Goal: Check status: Check status

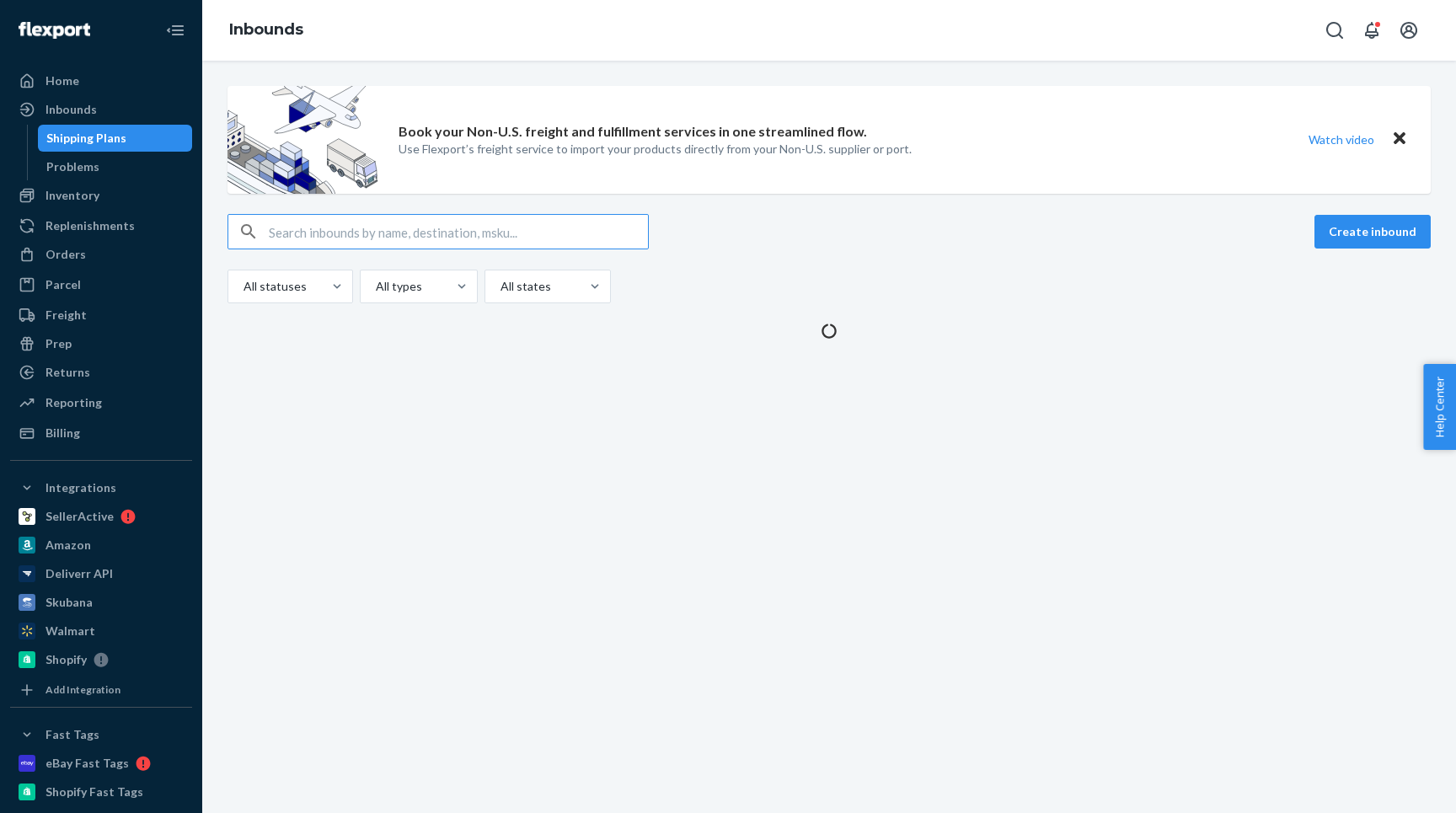
click at [338, 238] on input "text" at bounding box center [457, 232] width 379 height 34
type input "1803"
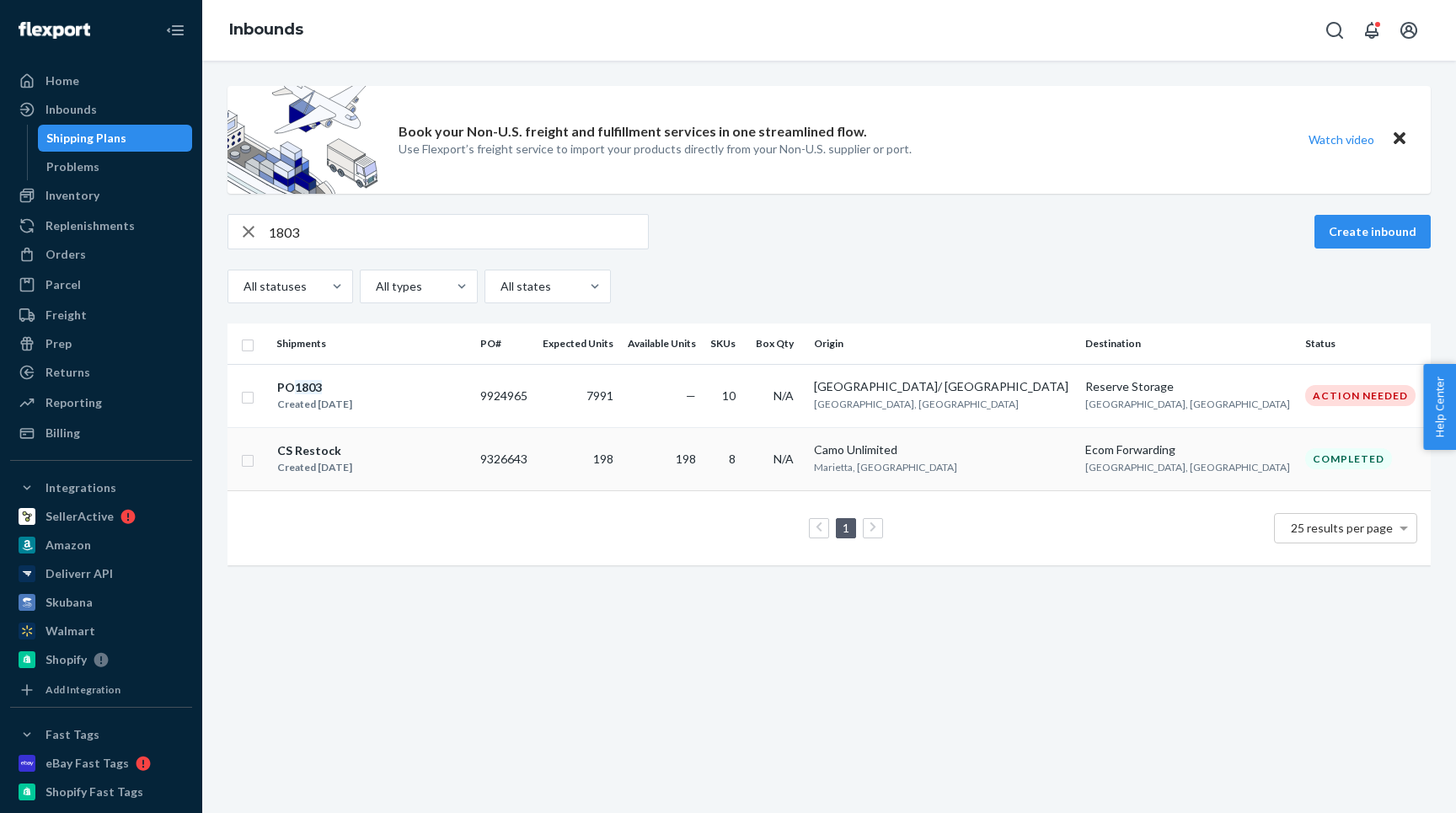
click at [432, 438] on td "CS Restock Created [DATE]" at bounding box center [371, 458] width 204 height 63
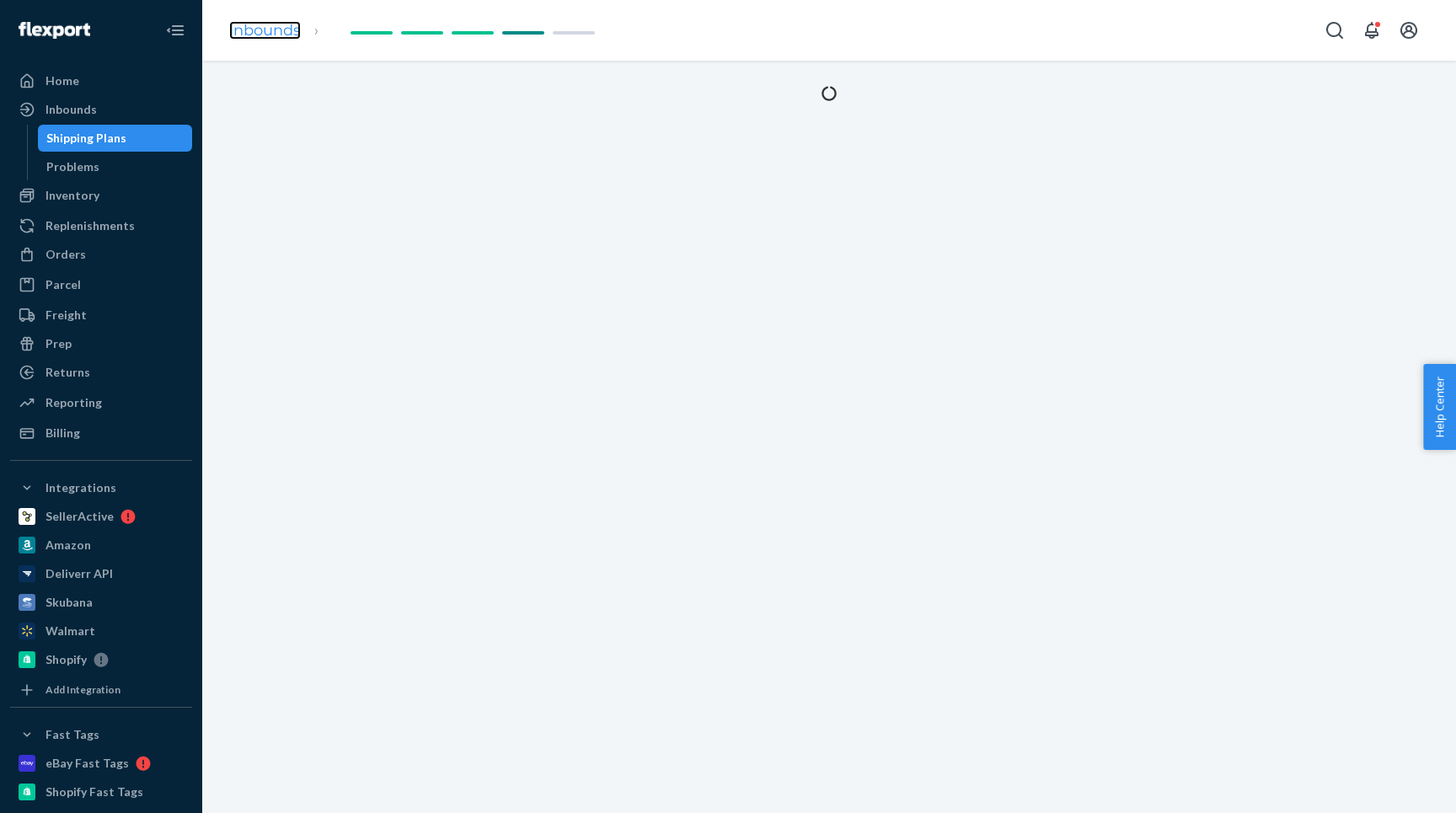
click at [275, 32] on link "Inbounds" at bounding box center [265, 30] width 71 height 19
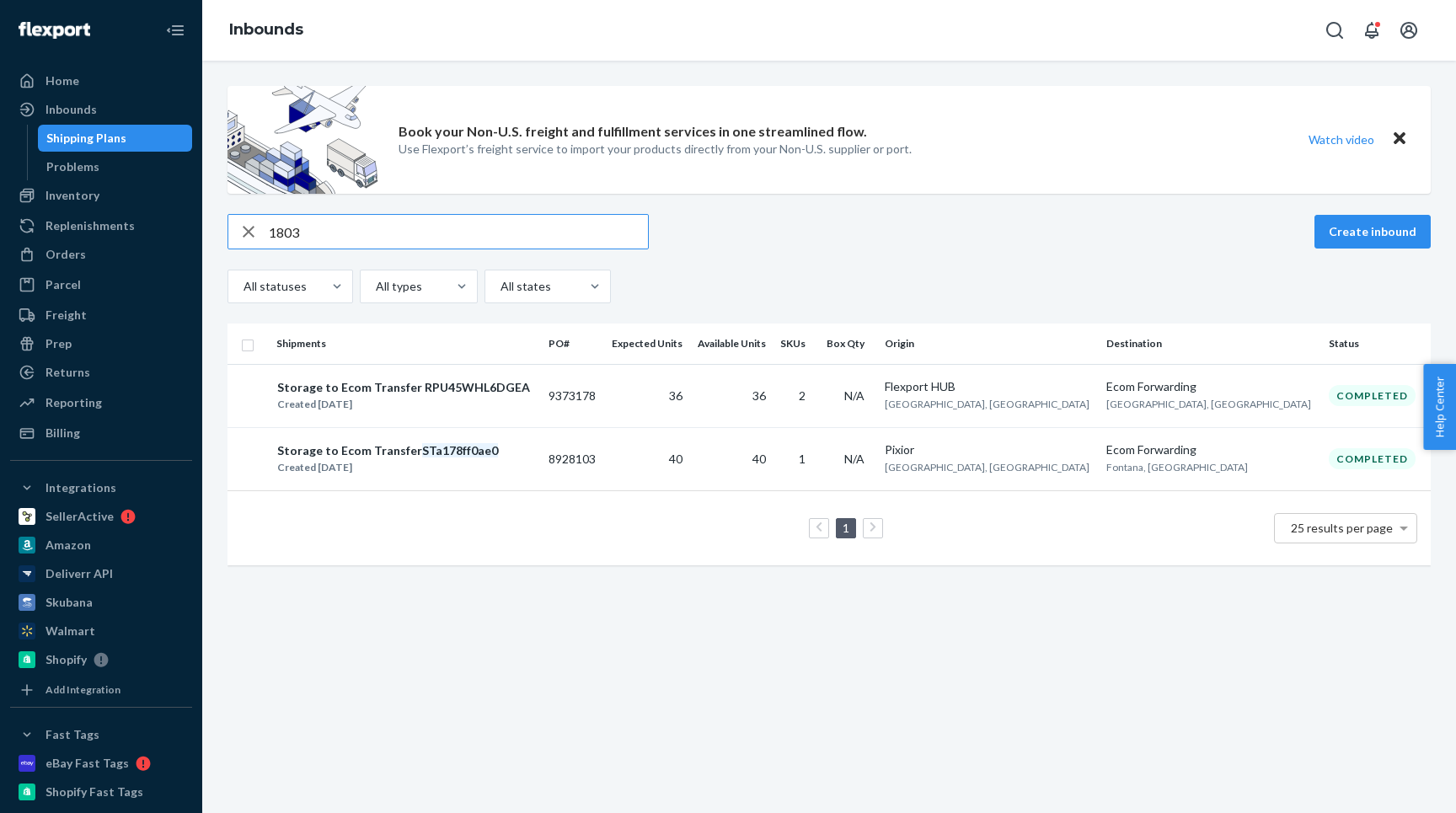
type input "1803"
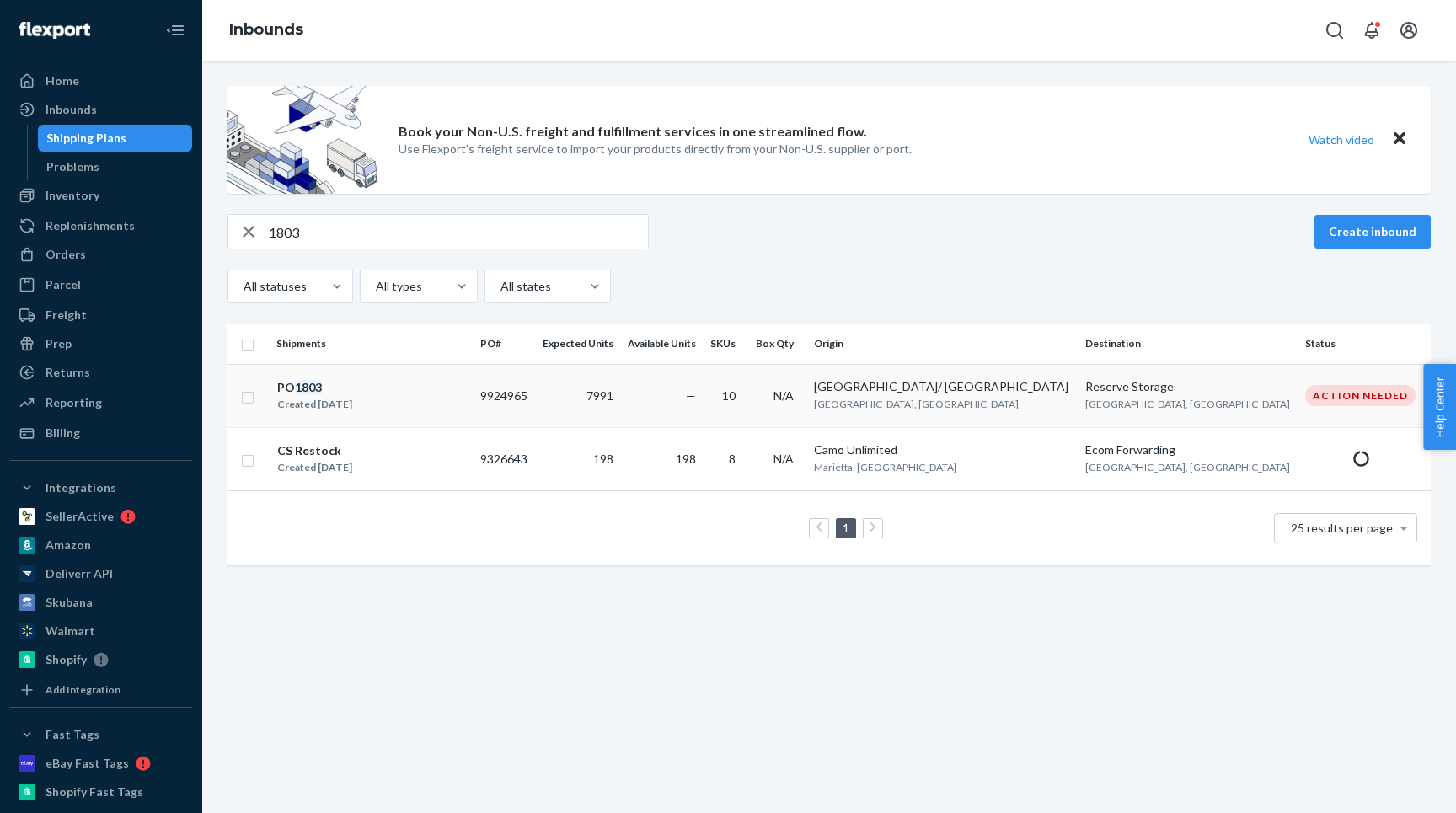
click at [434, 396] on div "PO 1803 Created [DATE]" at bounding box center [372, 396] width 191 height 36
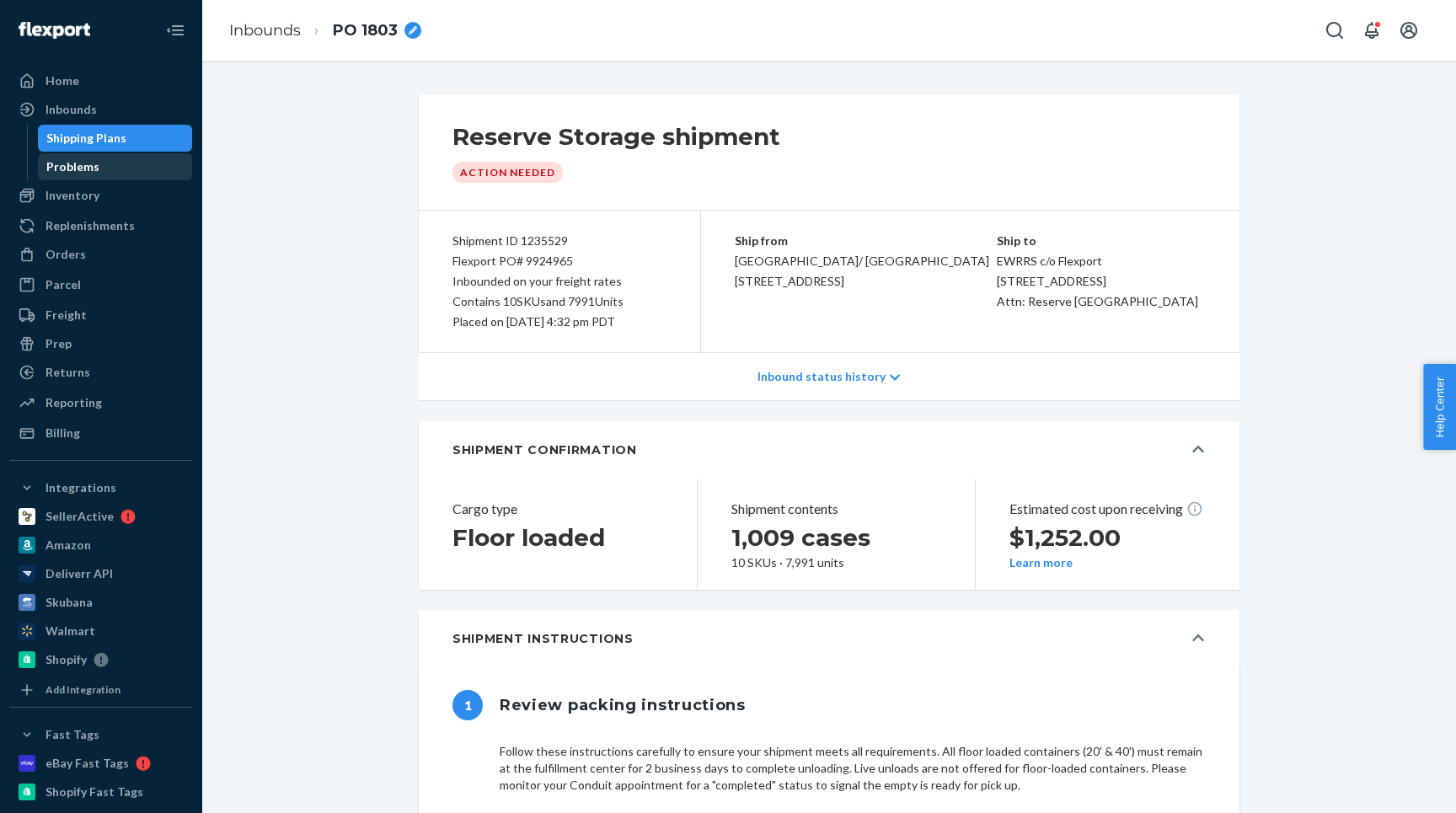
click at [68, 177] on div "Problems" at bounding box center [115, 167] width 152 height 23
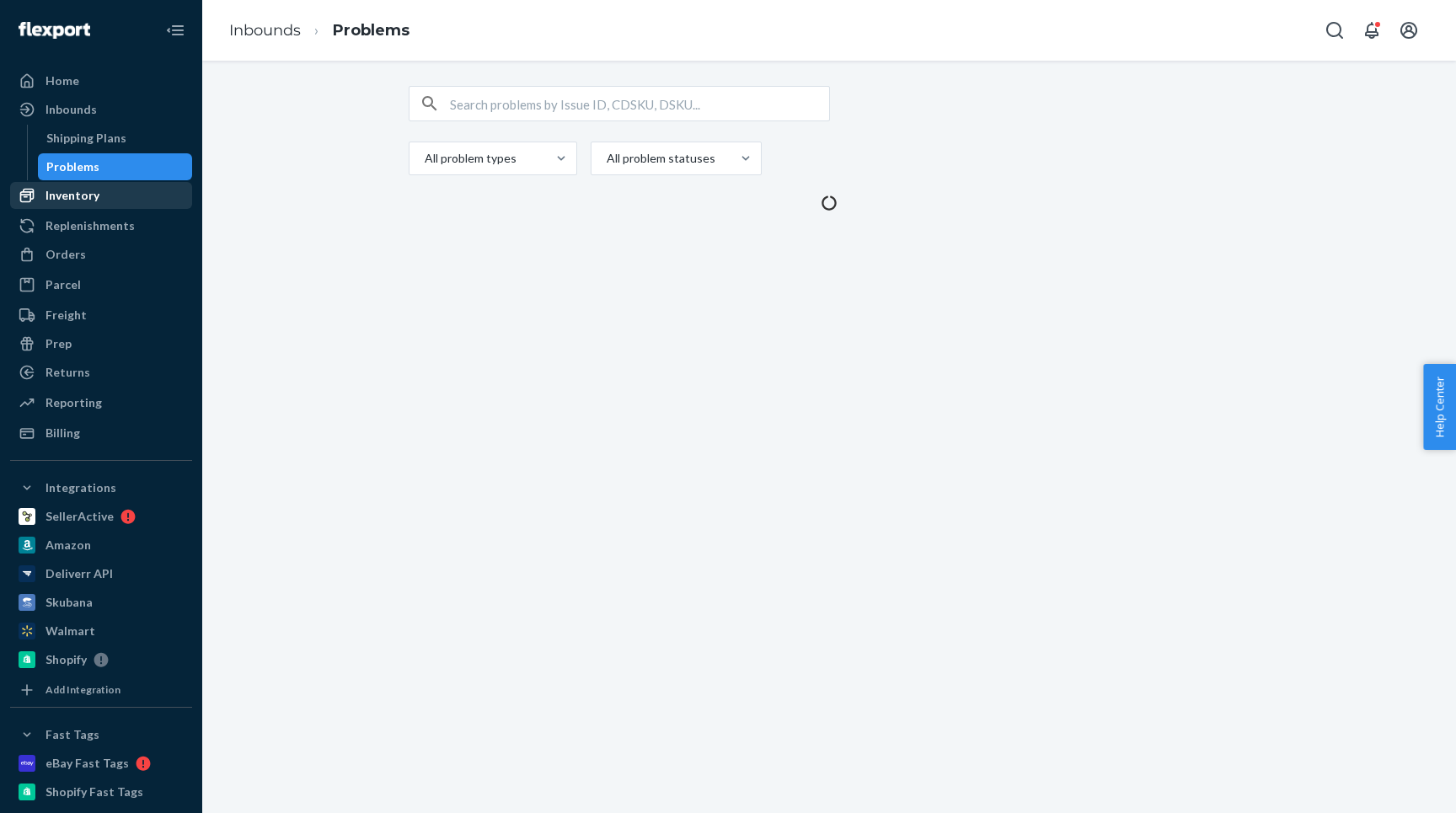
click at [69, 193] on div "Inventory" at bounding box center [72, 195] width 53 height 17
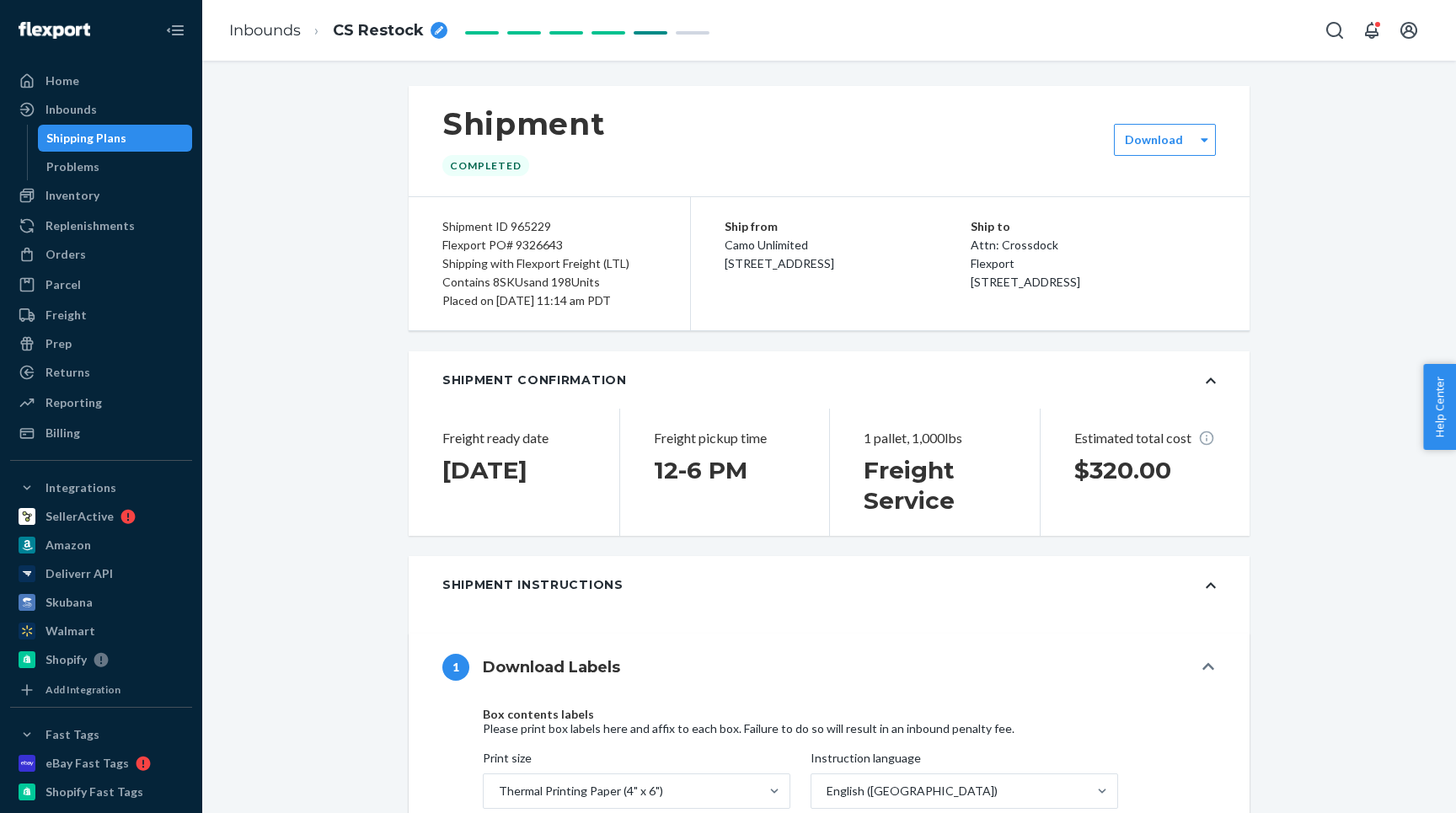
click at [80, 65] on div "Home Inbounds Shipping Plans Problems Inventory Products Replenishments Orders …" at bounding box center [101, 406] width 202 height 813
click at [80, 73] on div "Home" at bounding box center [101, 81] width 178 height 23
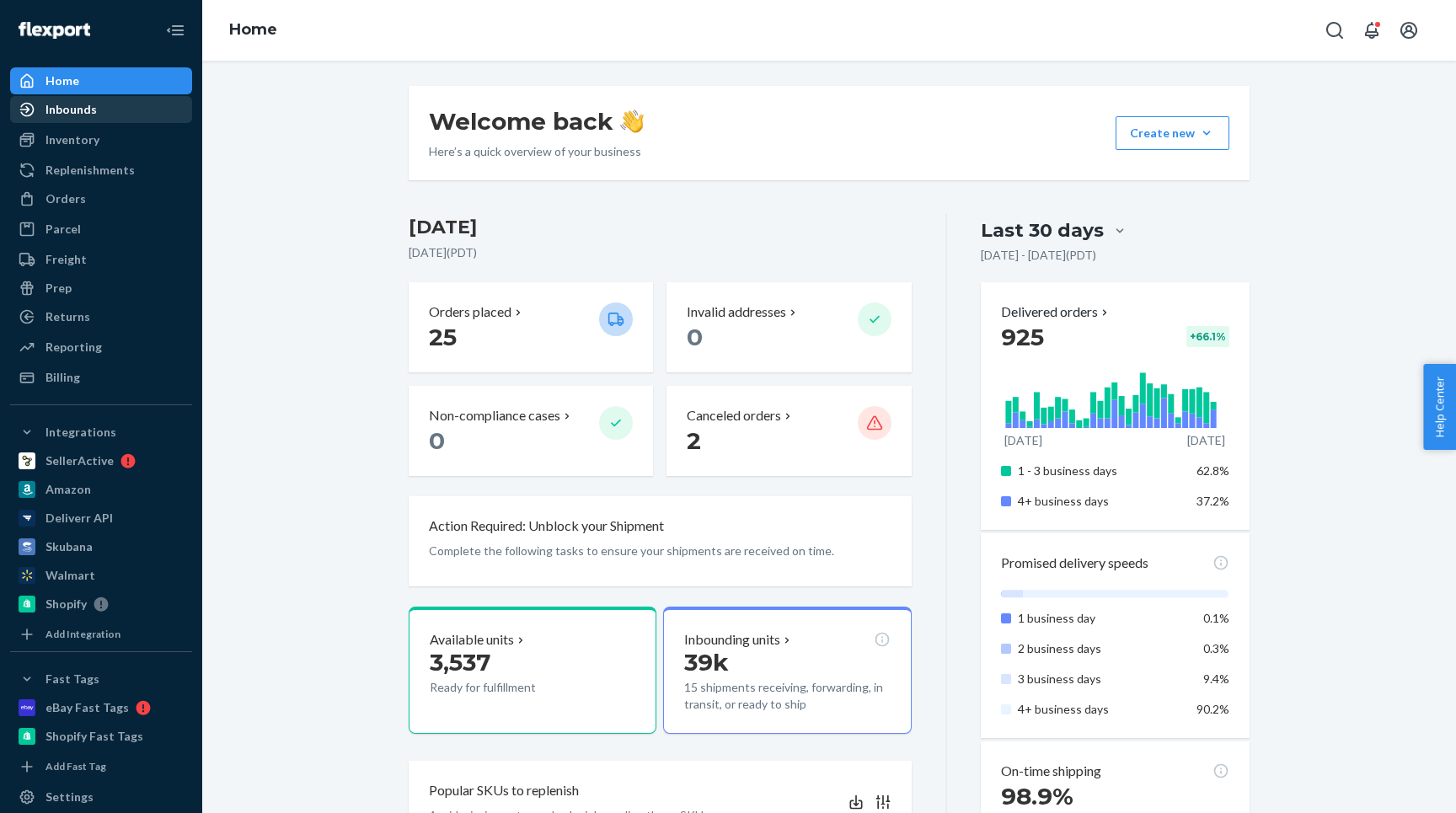
click at [80, 111] on div "Inbounds" at bounding box center [71, 109] width 52 height 17
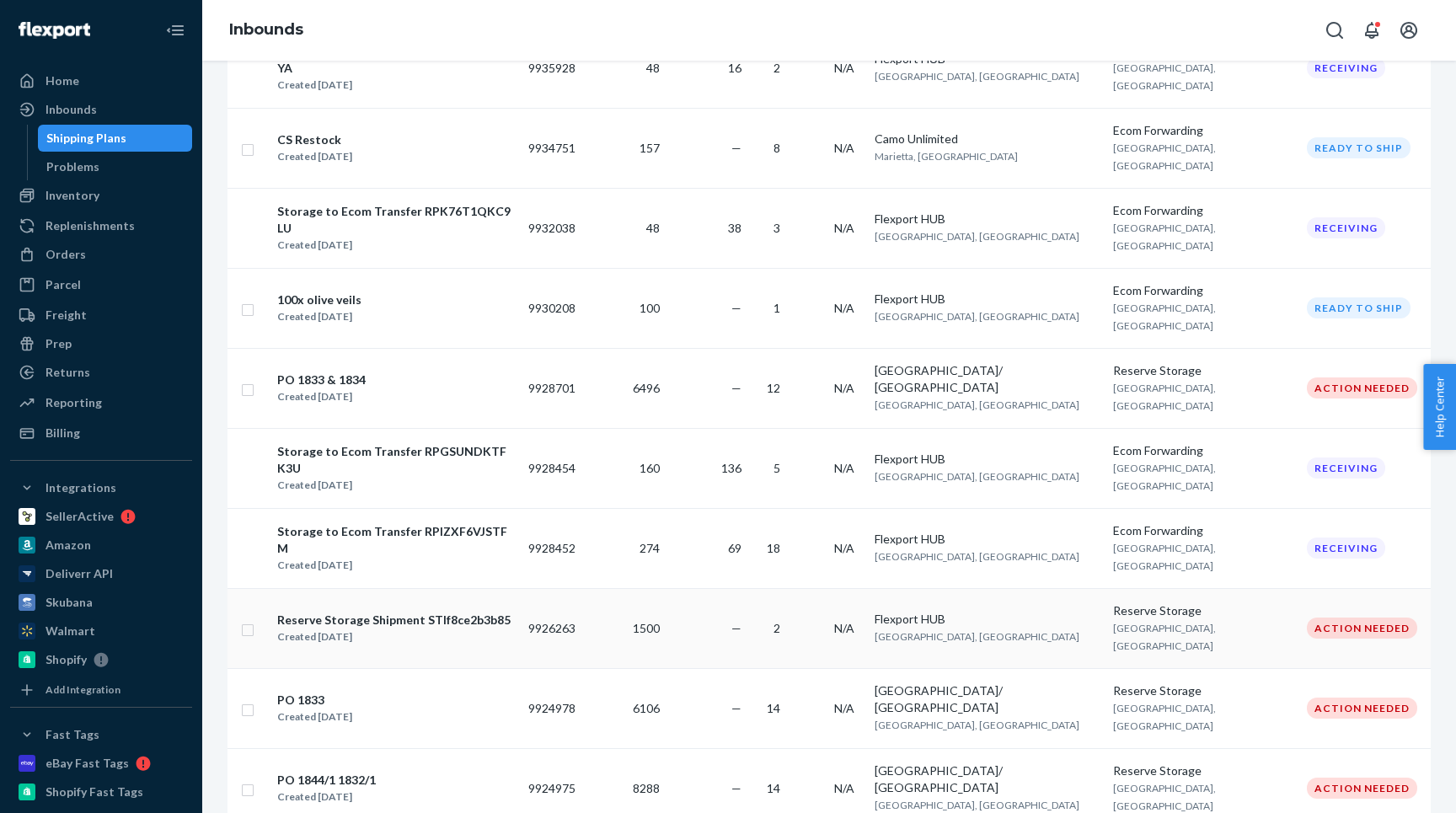
scroll to position [1058, 0]
